Goal: Communication & Community: Ask a question

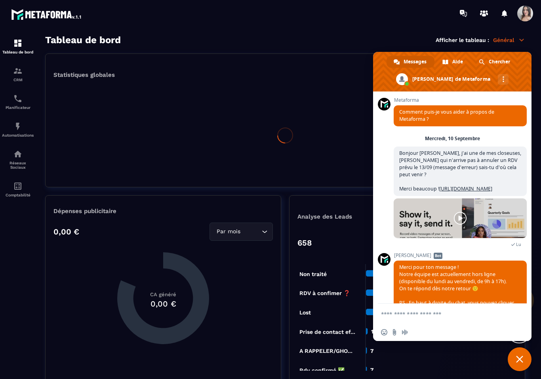
scroll to position [29, 0]
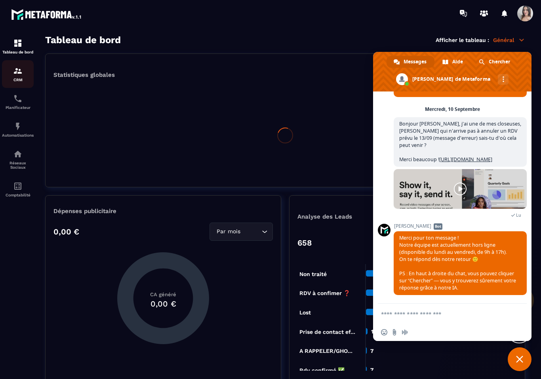
click at [11, 73] on div "CRM" at bounding box center [18, 74] width 32 height 16
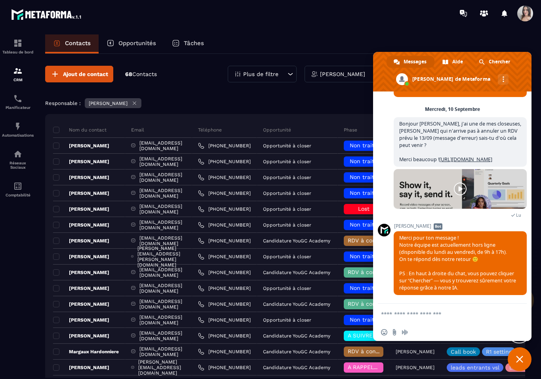
click at [367, 31] on section "Tableau de bord CRM Planificateur Automatisations Réseaux Sociaux Comptabilité …" at bounding box center [270, 214] width 541 height 375
click at [344, 75] on p "[PERSON_NAME]" at bounding box center [342, 74] width 45 height 6
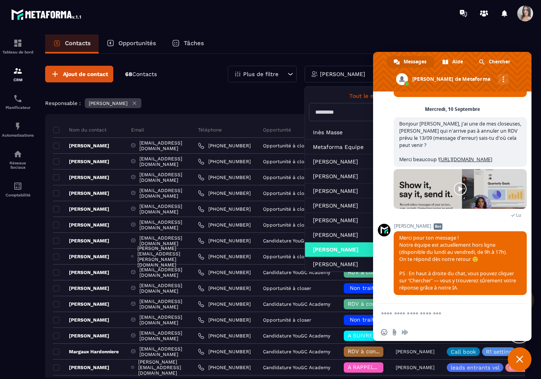
click at [351, 49] on div "Contacts Opportunités Tâches" at bounding box center [285, 43] width 480 height 19
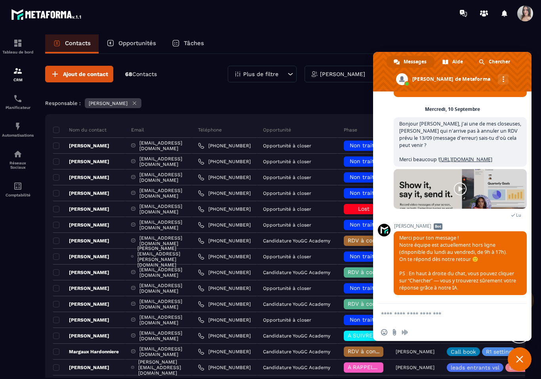
click at [526, 363] on span "Fermer le chat" at bounding box center [520, 360] width 24 height 24
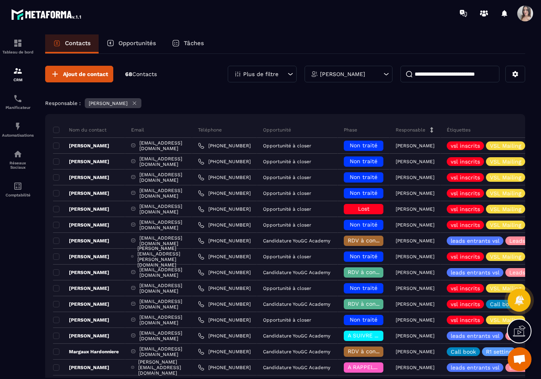
drag, startPoint x: 433, startPoint y: 75, endPoint x: 437, endPoint y: 70, distance: 7.3
click at [433, 75] on input at bounding box center [450, 74] width 99 height 17
paste input "**********"
type input "**********"
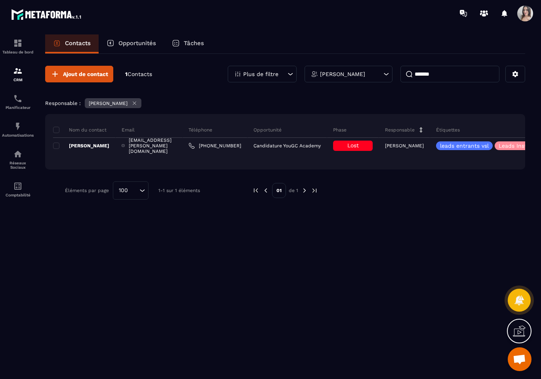
click at [434, 76] on input "*******" at bounding box center [450, 74] width 99 height 17
drag, startPoint x: 436, startPoint y: 76, endPoint x: 325, endPoint y: 65, distance: 111.1
click at [352, 74] on div "Plus de filtre [PERSON_NAME] *******" at bounding box center [377, 74] width 298 height 17
paste input "**********"
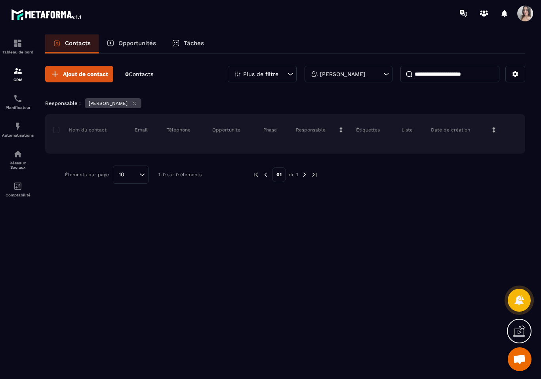
click at [435, 75] on input "**********" at bounding box center [450, 74] width 99 height 17
click at [486, 77] on input "**********" at bounding box center [450, 74] width 99 height 17
type input "**********"
click at [6, 105] on p "Planificateur" at bounding box center [18, 107] width 32 height 4
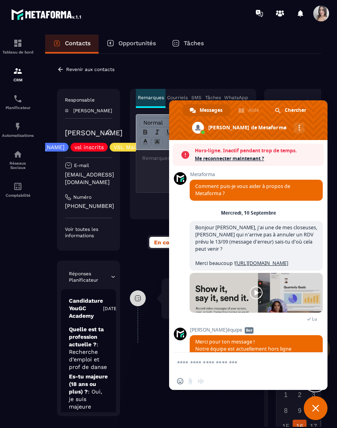
scroll to position [29, 0]
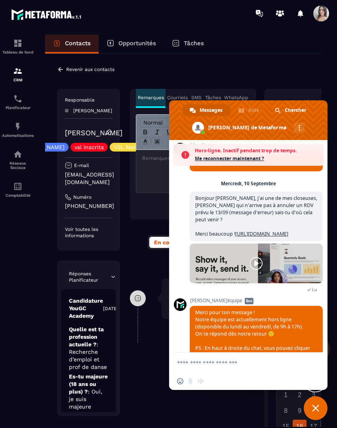
click at [241, 159] on span "Me reconnecter maintenant ?" at bounding box center [257, 159] width 125 height 8
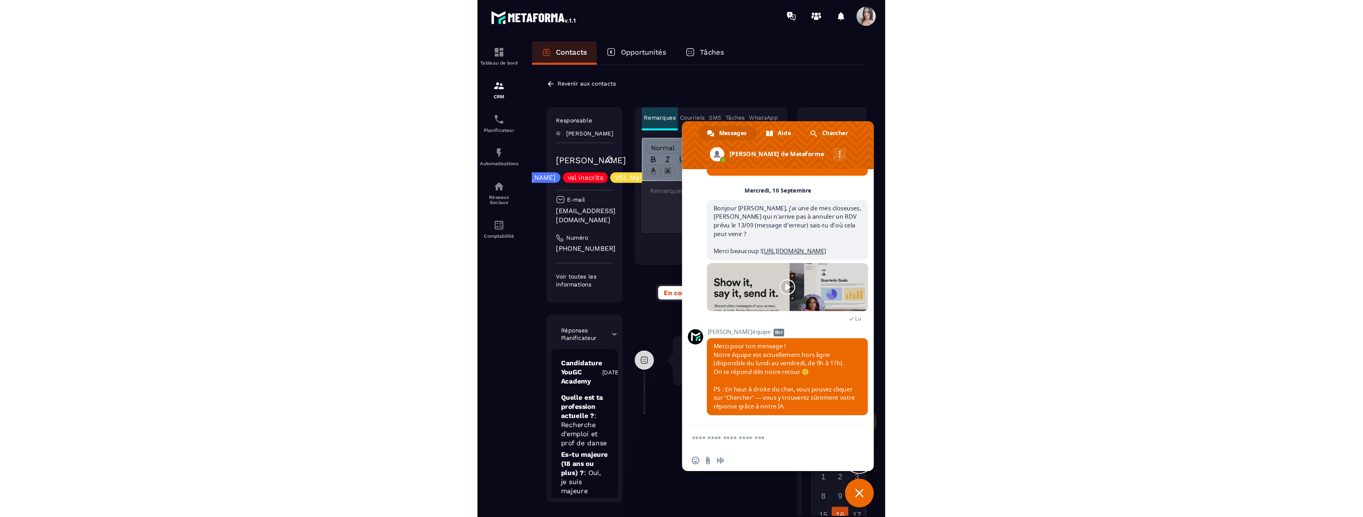
scroll to position [129, 0]
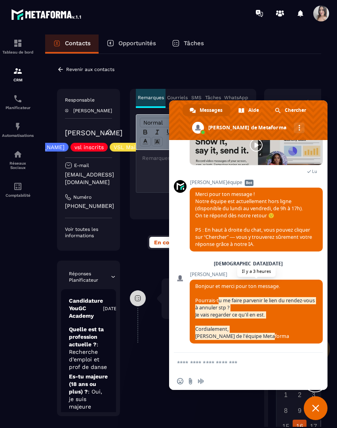
drag, startPoint x: 219, startPoint y: 297, endPoint x: 279, endPoint y: 336, distance: 71.3
click at [279, 336] on span "Bonjour et merci pour ton message. Pourrais-tu me faire parvenir le lien du ren…" at bounding box center [256, 311] width 133 height 64
drag, startPoint x: 279, startPoint y: 336, endPoint x: 194, endPoint y: 287, distance: 97.5
click at [193, 288] on span "Bonjour et merci pour ton message. Pourrais-tu me faire parvenir le lien du ren…" at bounding box center [256, 311] width 133 height 64
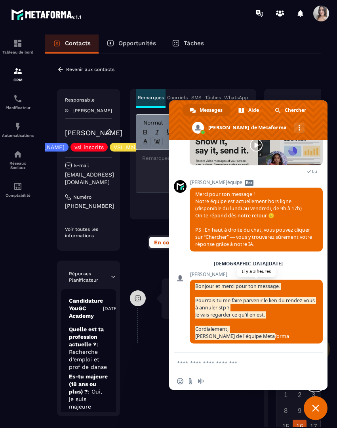
click at [195, 287] on span "Bonjour et merci pour ton message. Pourrais-tu me faire parvenir le lien du ren…" at bounding box center [256, 311] width 133 height 64
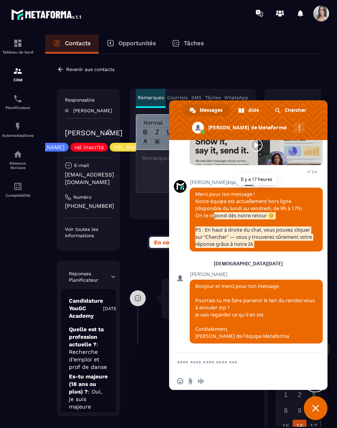
drag, startPoint x: 214, startPoint y: 213, endPoint x: 271, endPoint y: 244, distance: 65.6
click at [271, 244] on span "Merci pour ton message ! Notre équipe est actuellement hors ligne (disponible d…" at bounding box center [256, 219] width 133 height 64
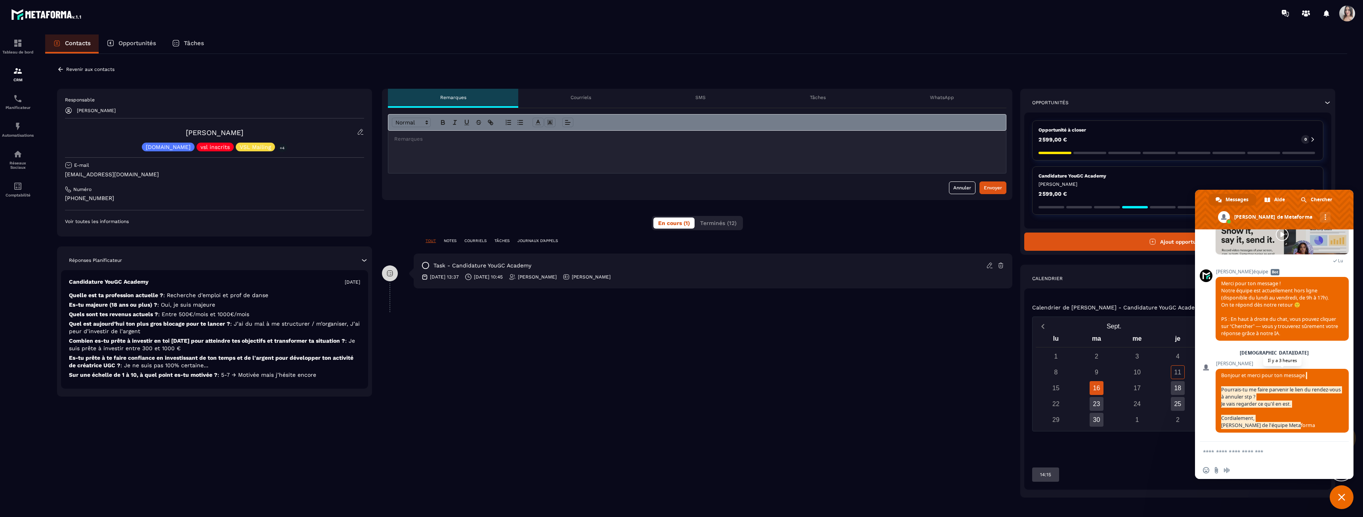
drag, startPoint x: 1240, startPoint y: 387, endPoint x: 1296, endPoint y: 424, distance: 66.9
click at [337, 424] on span "Bonjour et merci pour ton message. Pourrais-tu me faire parvenir le lien du ren…" at bounding box center [1282, 401] width 133 height 64
drag, startPoint x: 1297, startPoint y: 424, endPoint x: 1248, endPoint y: 394, distance: 57.6
click at [337, 397] on span "Bonjour et merci pour ton message. Pourrais-tu me faire parvenir le lien du ren…" at bounding box center [1282, 401] width 133 height 64
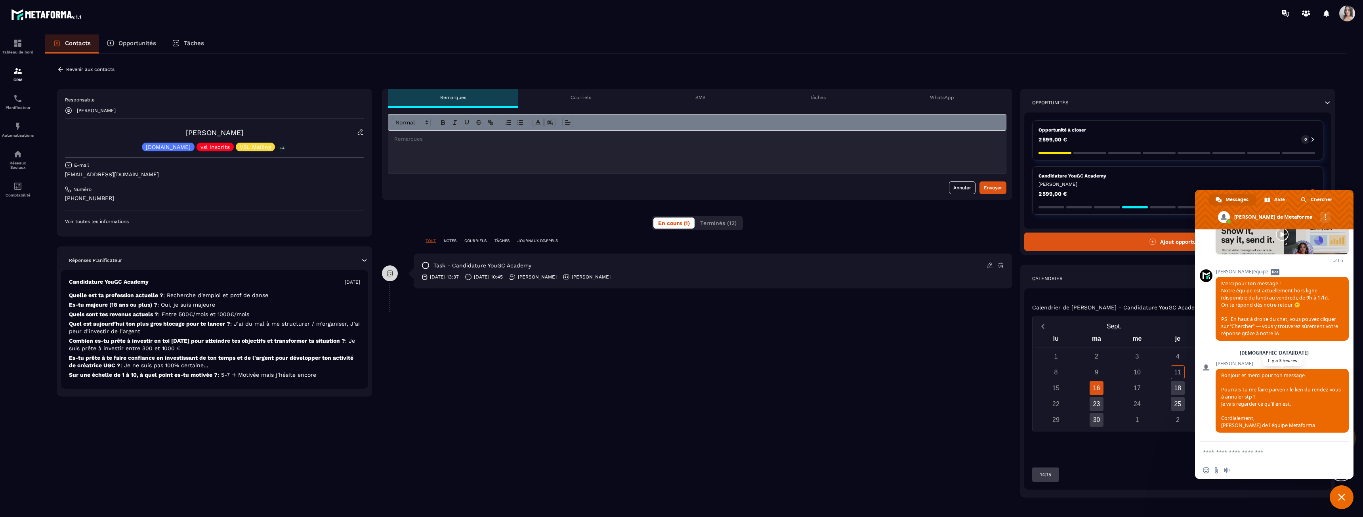
click at [337, 394] on span "Bonjour et merci pour ton message. Pourrais-tu me faire parvenir le lien du ren…" at bounding box center [1281, 400] width 120 height 57
drag, startPoint x: 1233, startPoint y: 386, endPoint x: 1306, endPoint y: 425, distance: 83.0
click at [337, 425] on span "Bonjour et merci pour ton message. Pourrais-tu me faire parvenir le lien du ren…" at bounding box center [1282, 401] width 133 height 64
drag, startPoint x: 1306, startPoint y: 425, endPoint x: 1260, endPoint y: 411, distance: 47.6
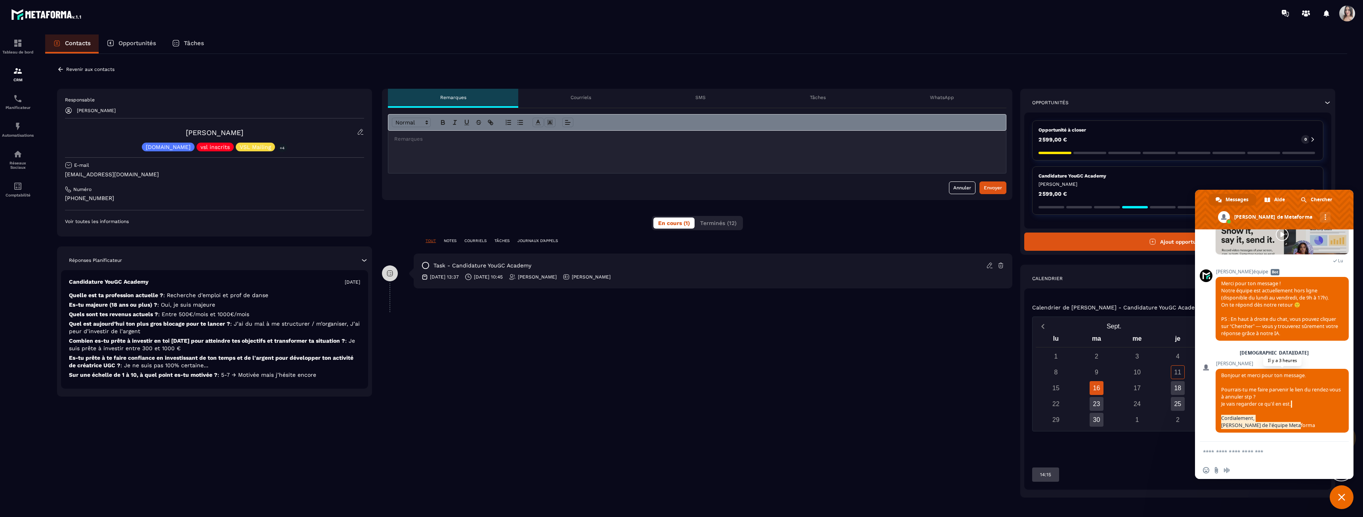
click at [337, 412] on span "Bonjour et merci pour ton message. Pourrais-tu me faire parvenir le lien du ren…" at bounding box center [1282, 401] width 133 height 64
click at [337, 411] on span "Bonjour et merci pour ton message. Pourrais-tu me faire parvenir le lien du ren…" at bounding box center [1282, 401] width 133 height 64
drag, startPoint x: 1277, startPoint y: 398, endPoint x: 1297, endPoint y: 423, distance: 31.6
click at [337, 423] on span "Bonjour et merci pour ton message. Pourrais-tu me faire parvenir le lien du ren…" at bounding box center [1282, 401] width 133 height 64
drag, startPoint x: 1299, startPoint y: 426, endPoint x: 1220, endPoint y: 375, distance: 93.6
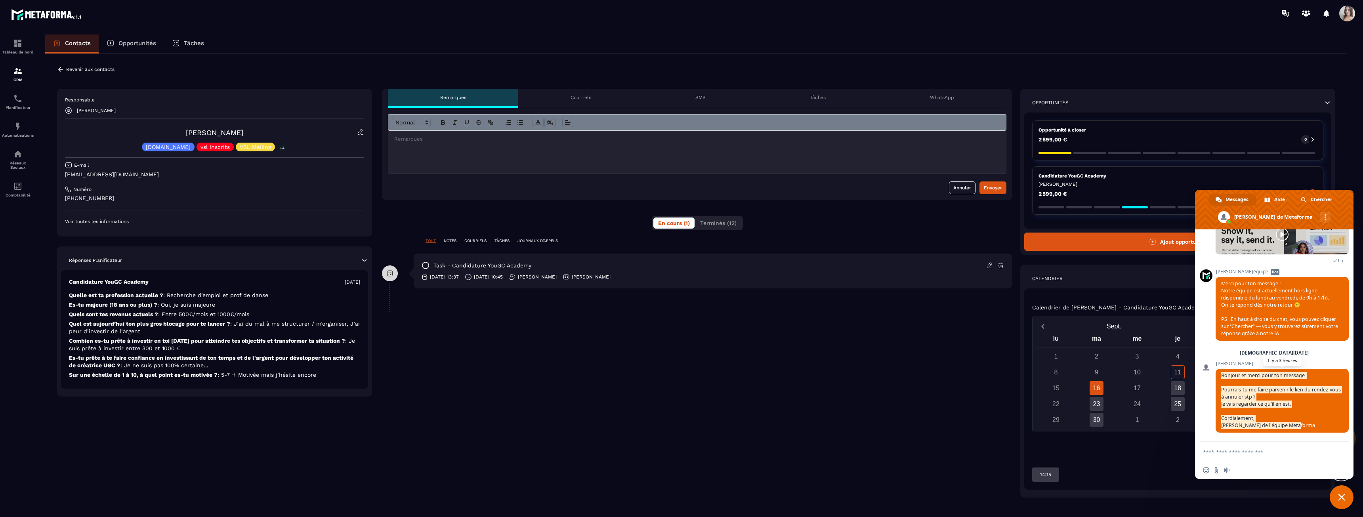
click at [337, 375] on span "Bonjour et merci pour ton message. Pourrais-tu me faire parvenir le lien du ren…" at bounding box center [1282, 401] width 133 height 64
copy span "Bonjour et merci pour ton message. Pourrais-tu me faire parvenir le lien du ren…"
click at [337, 427] on textarea "Entrez votre message..." at bounding box center [1265, 452] width 125 height 7
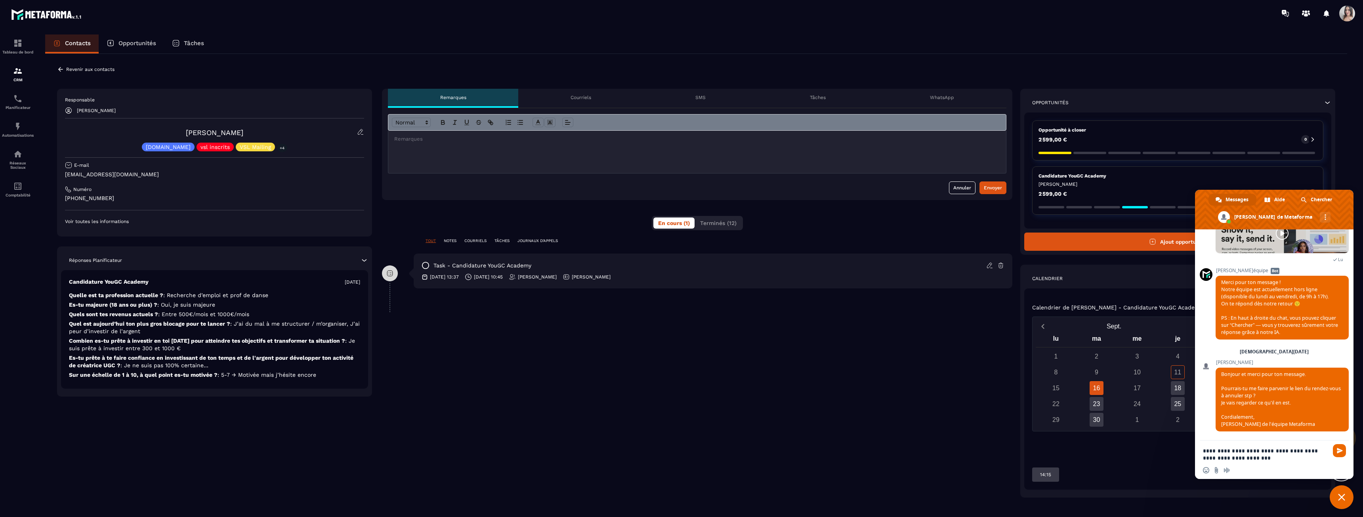
type textarea "**********"
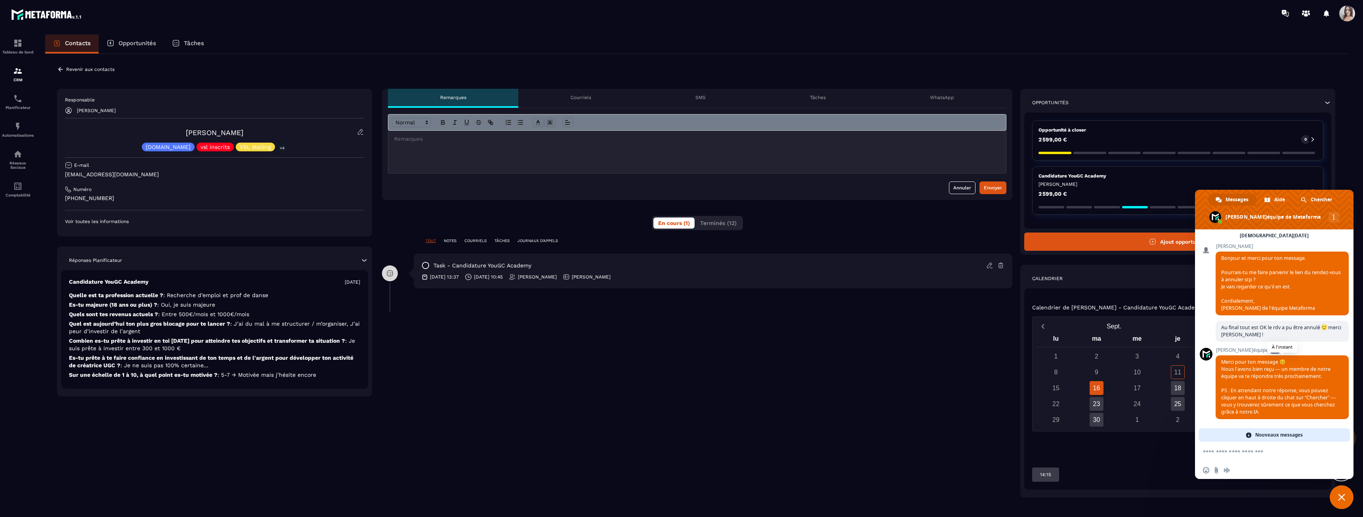
scroll to position [233, 0]
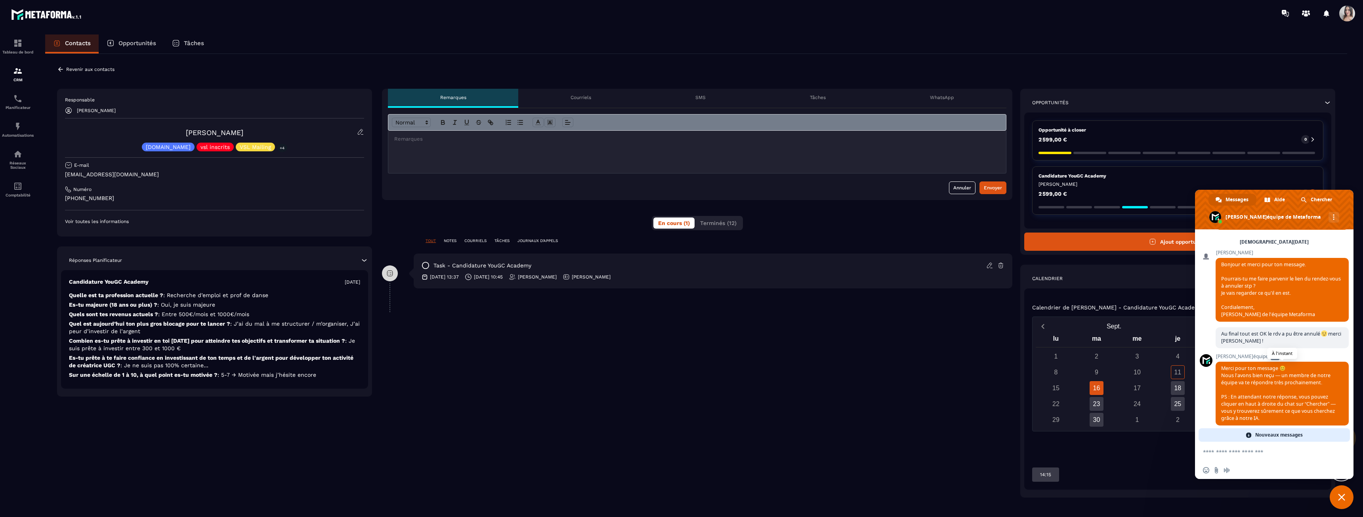
drag, startPoint x: 1254, startPoint y: 370, endPoint x: 1283, endPoint y: 389, distance: 34.4
click at [337, 389] on span "Merci pour ton message 😊 Nous l’avons bien reçu — un membre de notre équipe va …" at bounding box center [1278, 393] width 115 height 57
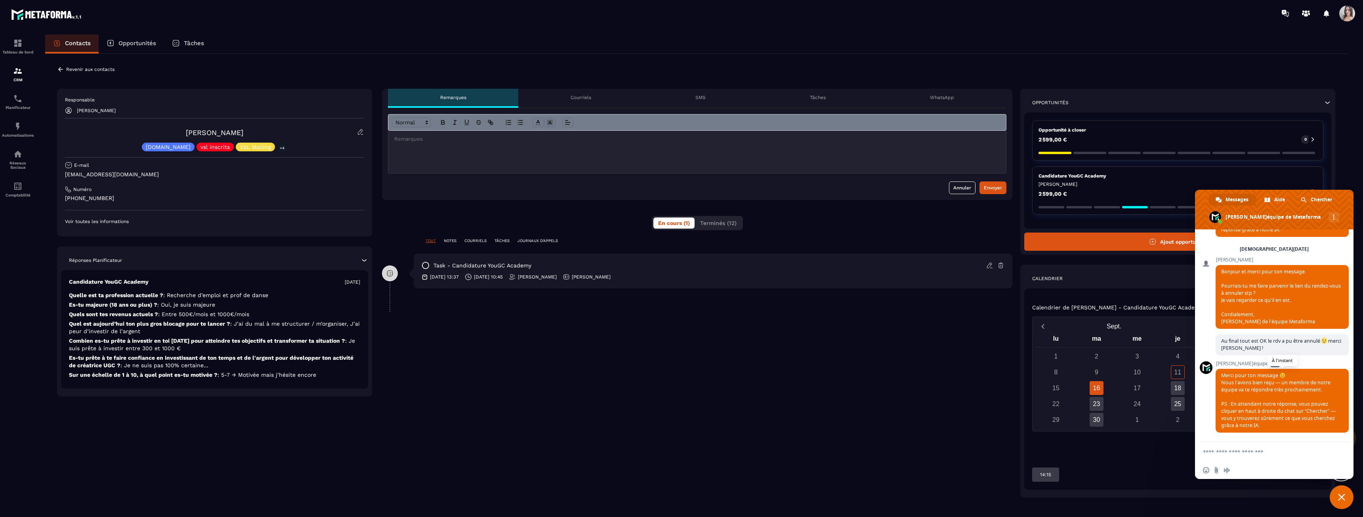
click at [337, 389] on span "Merci pour ton message 😊 Nous l’avons bien reçu — un membre de notre équipe va …" at bounding box center [1278, 400] width 115 height 57
drag, startPoint x: 1283, startPoint y: 389, endPoint x: 1297, endPoint y: 414, distance: 28.7
click at [337, 414] on span "Merci pour ton message 😊 Nous l’avons bien reçu — un membre de notre équipe va …" at bounding box center [1278, 400] width 115 height 57
